Goal: Task Accomplishment & Management: Use online tool/utility

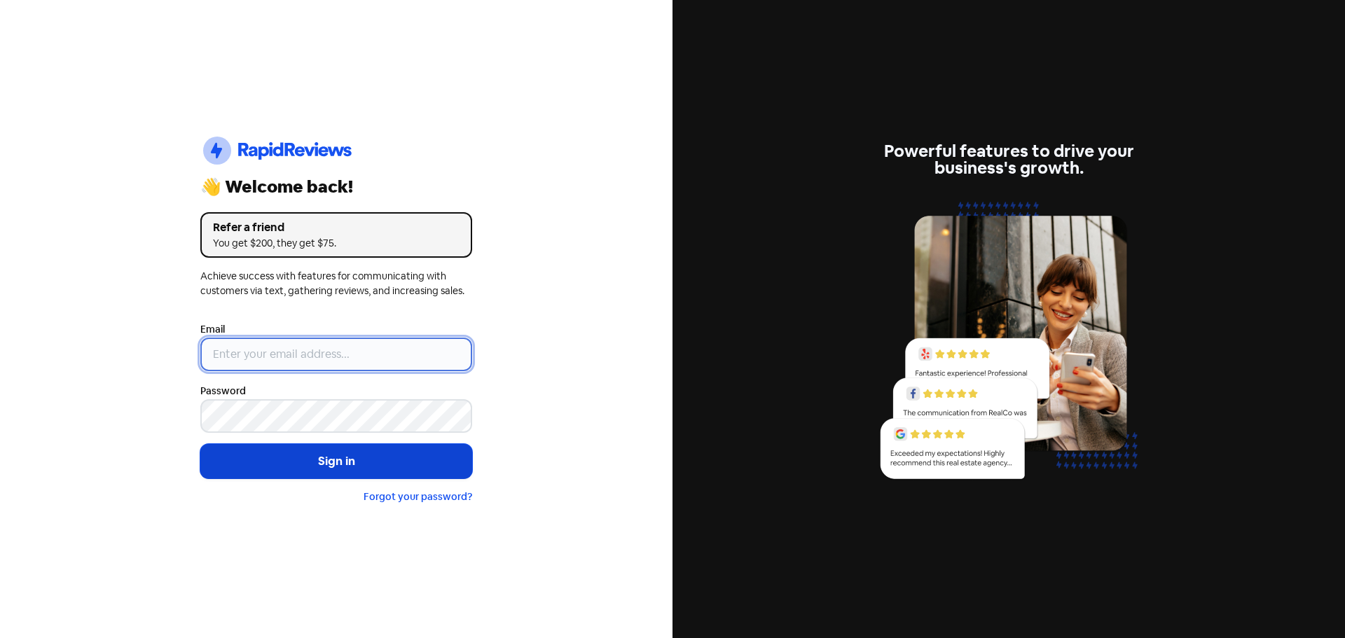
type input "[EMAIL_ADDRESS][DOMAIN_NAME]"
click at [318, 468] on button "Sign in" at bounding box center [336, 461] width 272 height 35
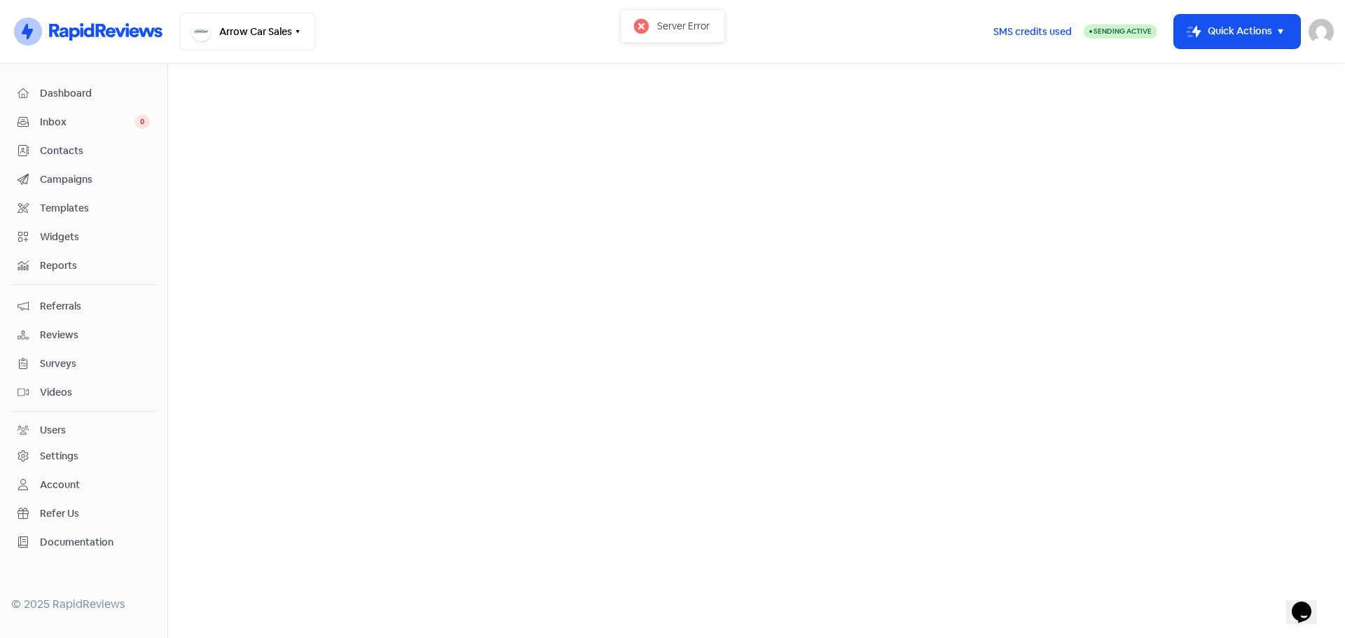
click at [63, 331] on span "Reviews" at bounding box center [95, 335] width 110 height 15
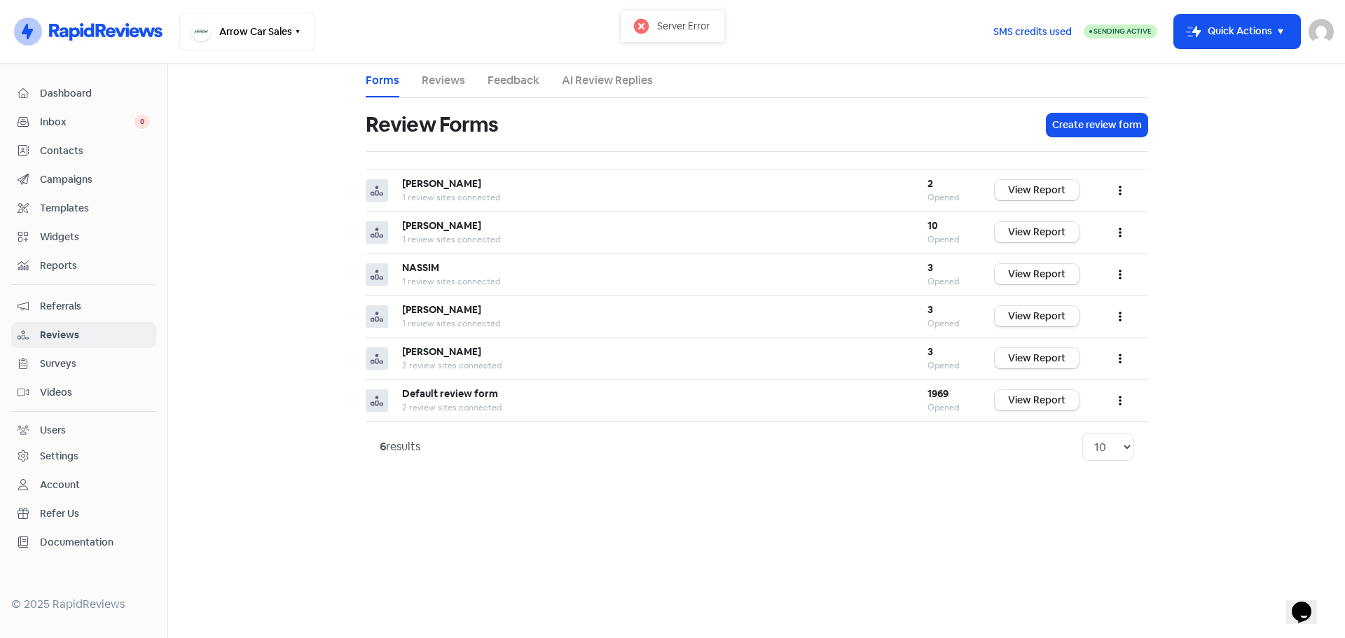
click at [432, 81] on link "Reviews" at bounding box center [443, 80] width 43 height 17
